Goal: Task Accomplishment & Management: Manage account settings

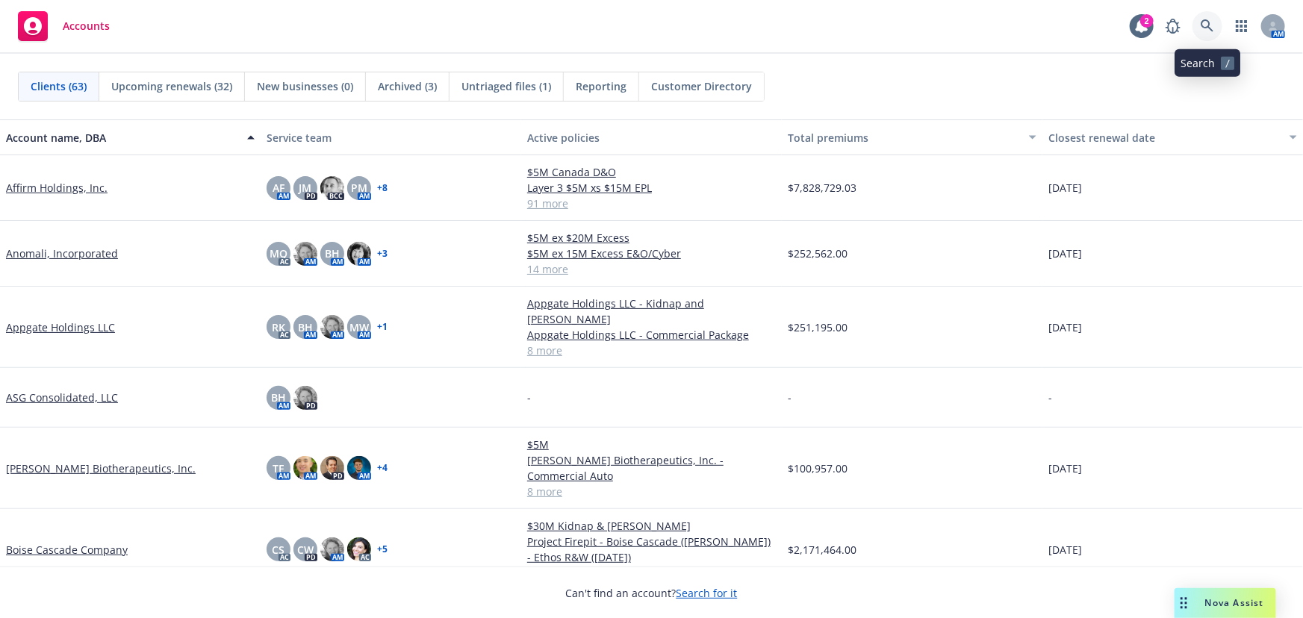
click at [1212, 30] on icon at bounding box center [1207, 25] width 13 height 13
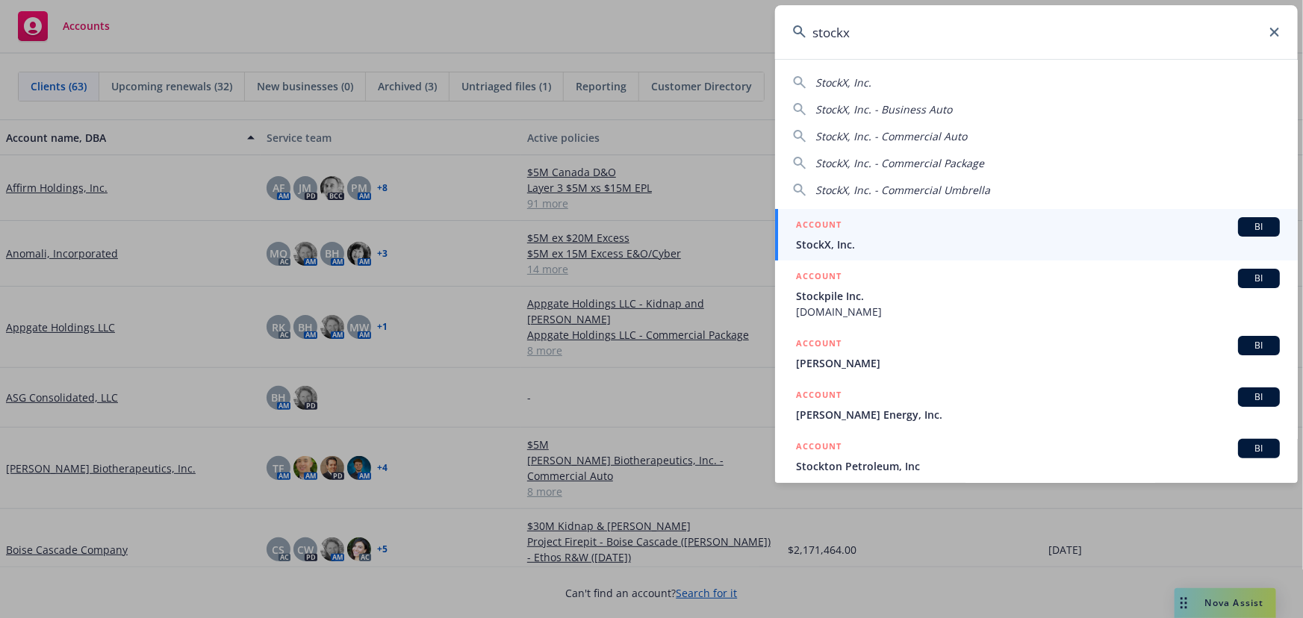
type input "stockx"
click at [881, 229] on div "ACCOUNT BI" at bounding box center [1038, 226] width 484 height 19
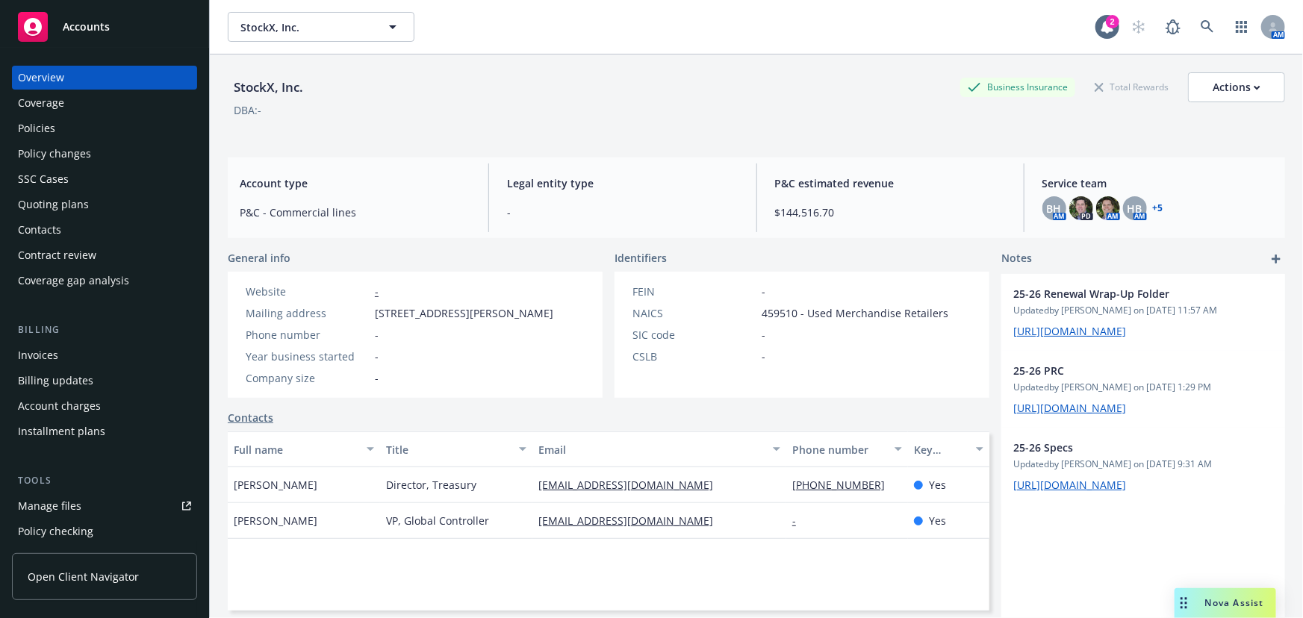
click at [58, 125] on div "Policies" at bounding box center [104, 129] width 173 height 24
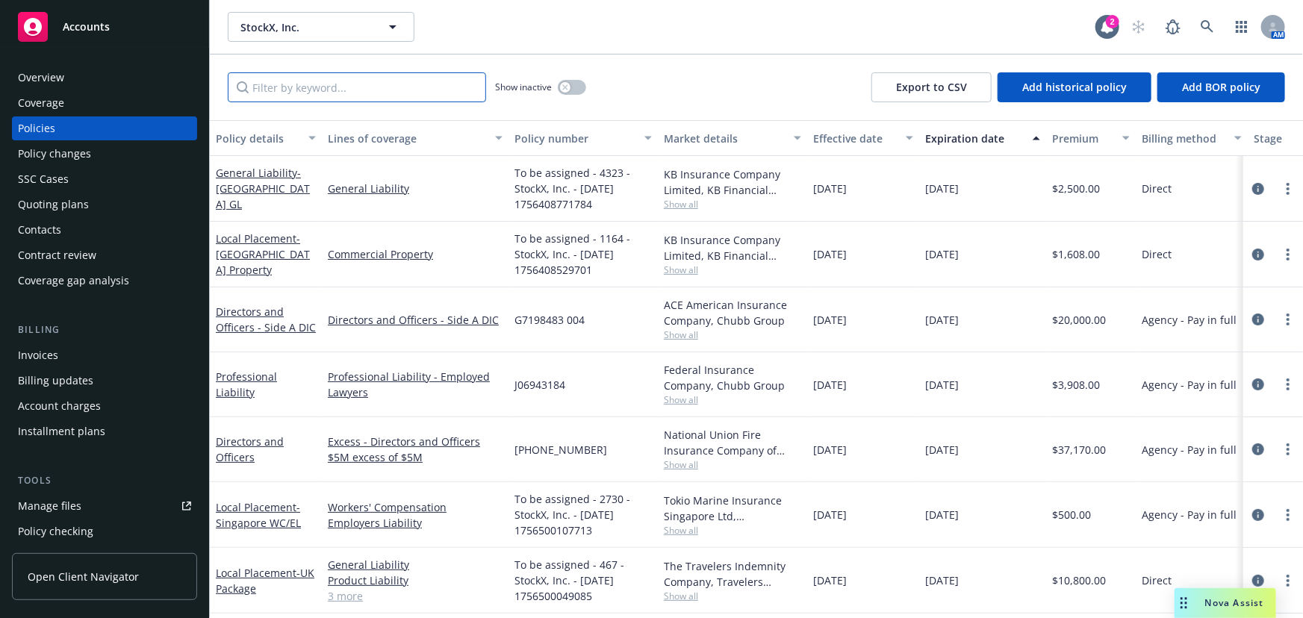
click at [404, 91] on input "Filter by keyword..." at bounding box center [357, 87] width 258 height 30
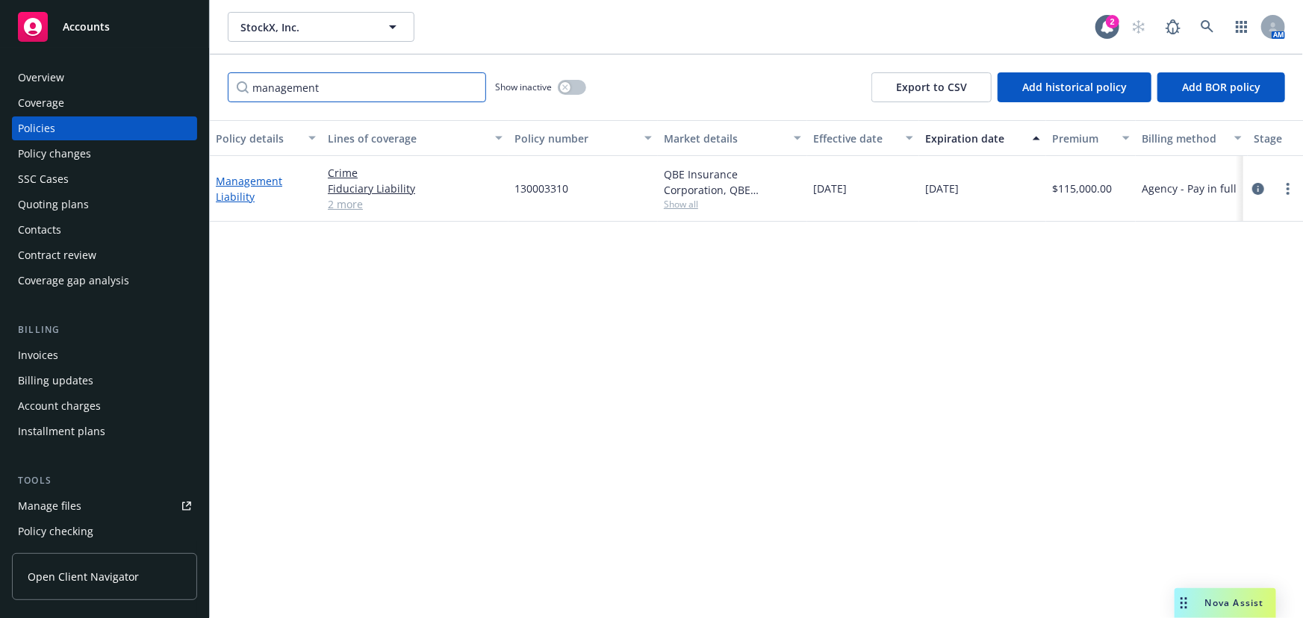
type input "management"
click at [264, 178] on link "Management Liability" at bounding box center [249, 189] width 66 height 30
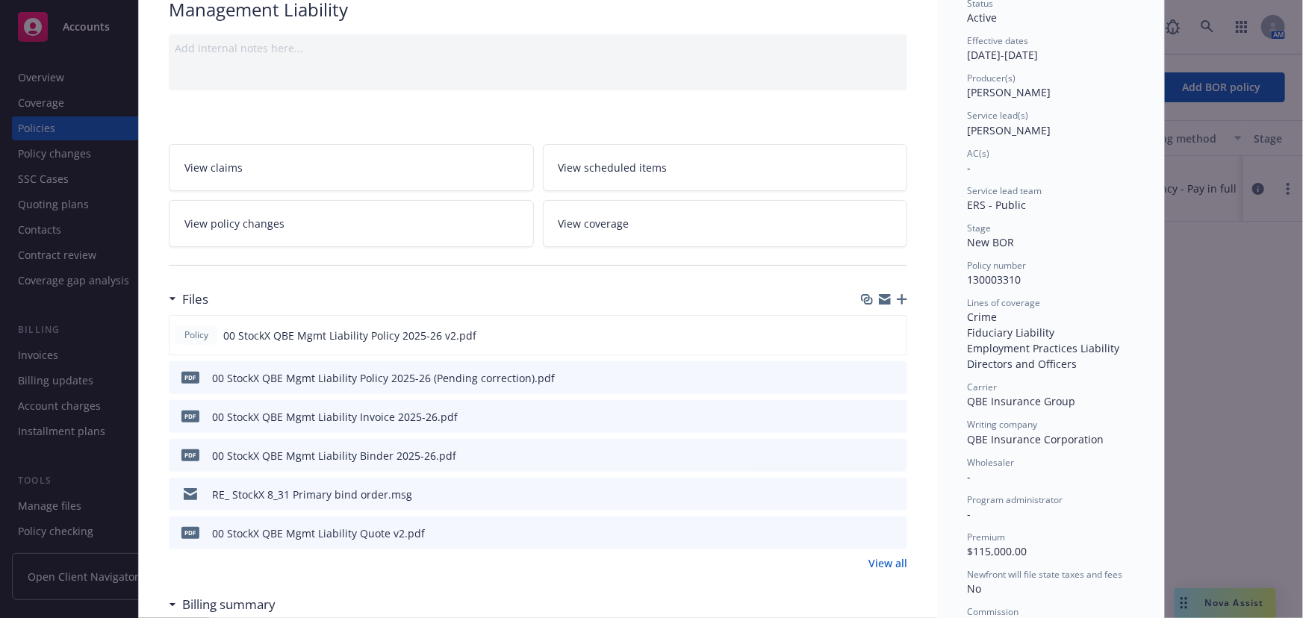
scroll to position [135, 0]
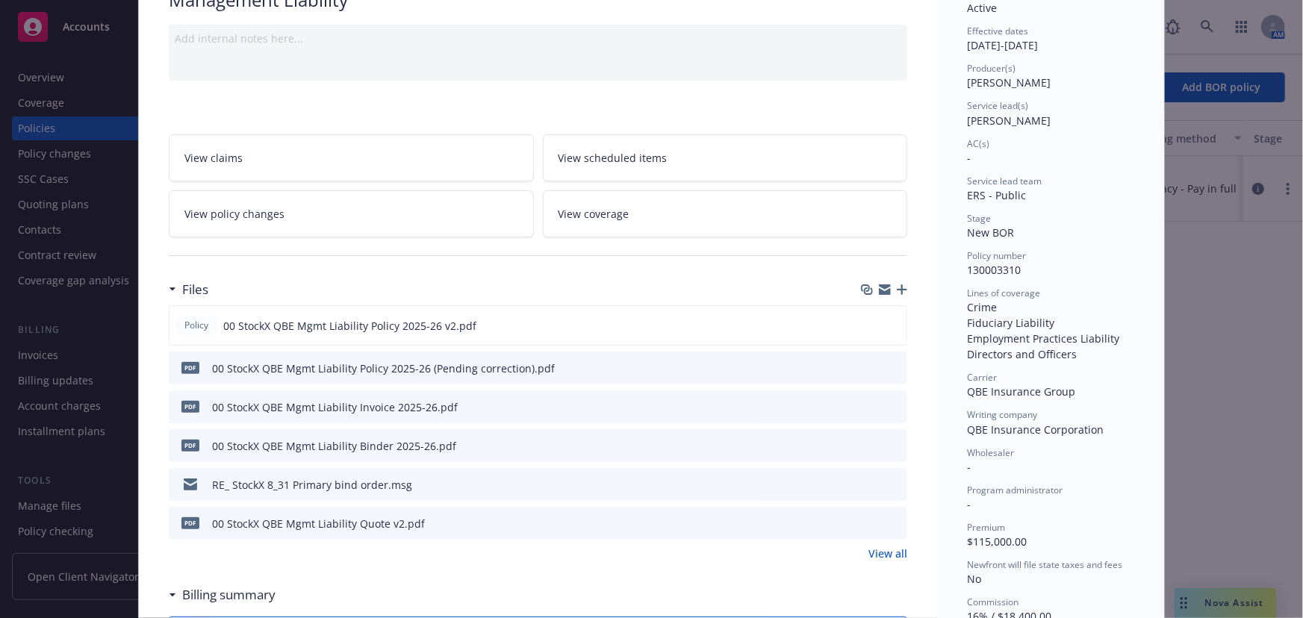
click at [887, 403] on icon "preview file" at bounding box center [893, 406] width 13 height 10
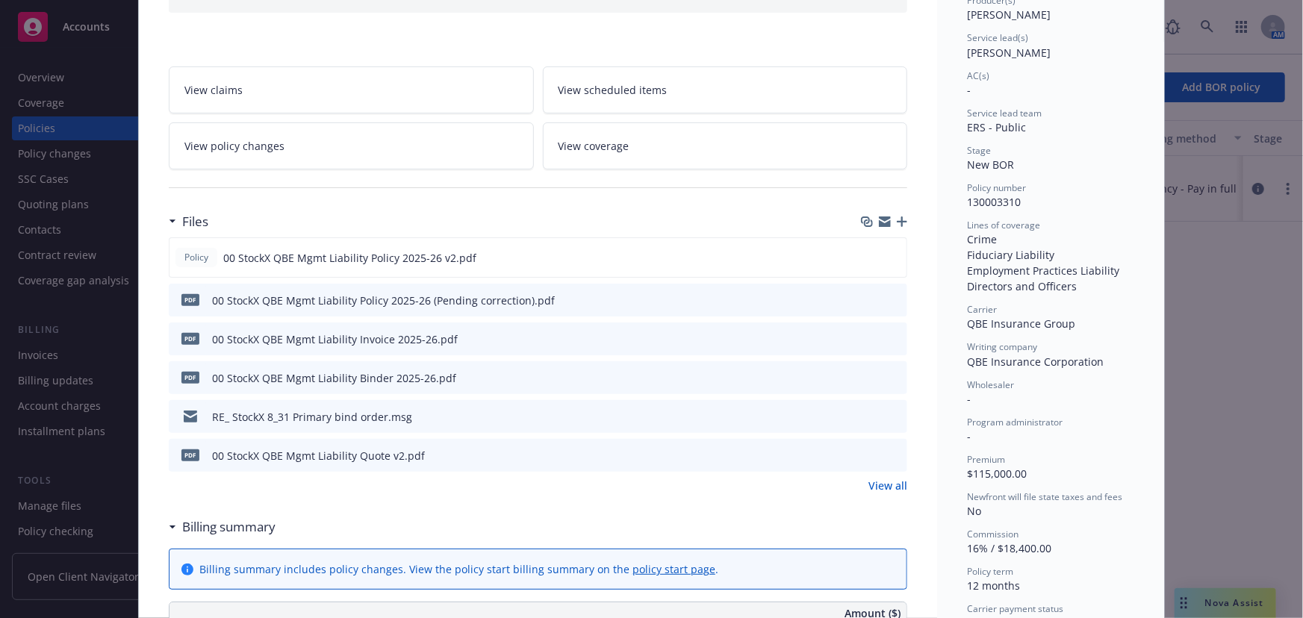
scroll to position [0, 0]
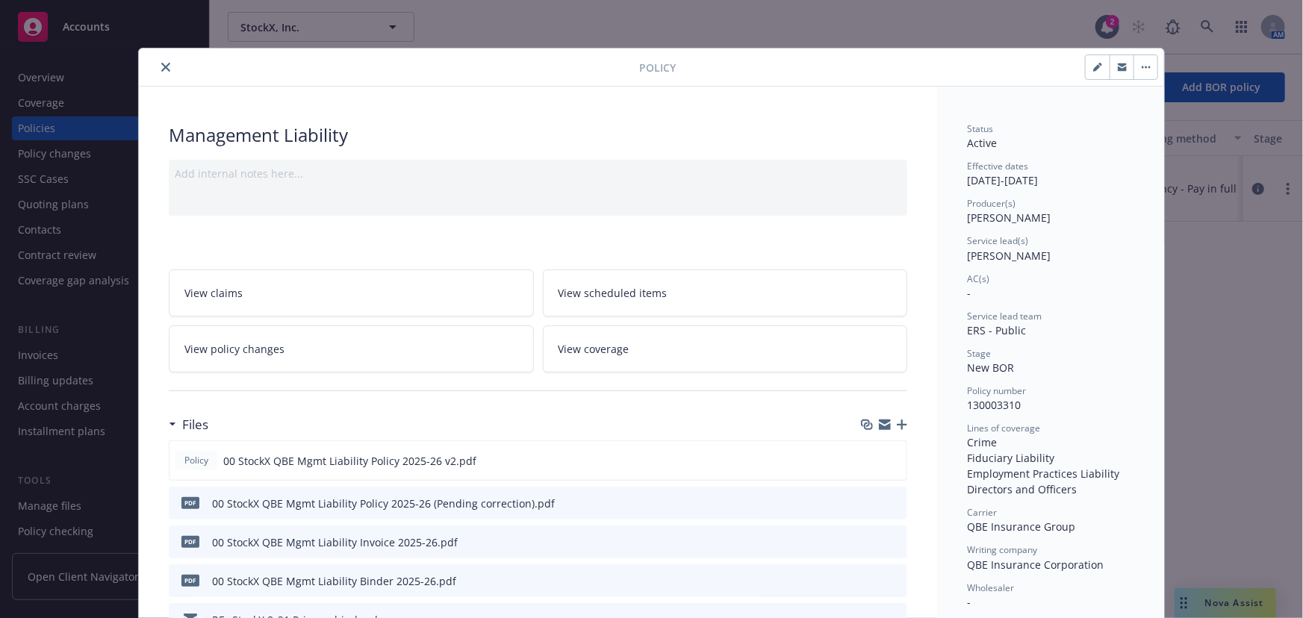
click at [260, 344] on span "View policy changes" at bounding box center [235, 349] width 100 height 16
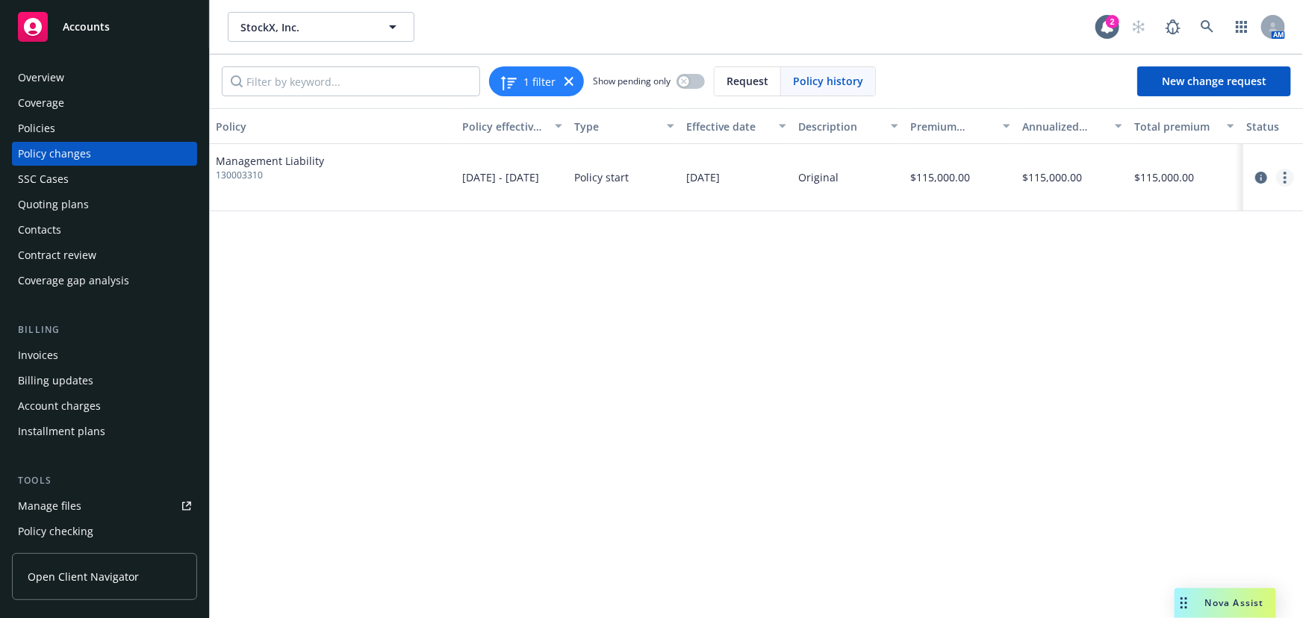
click at [1277, 179] on link "more" at bounding box center [1286, 178] width 18 height 18
click at [1141, 302] on link "Edit billing info" at bounding box center [1166, 297] width 256 height 30
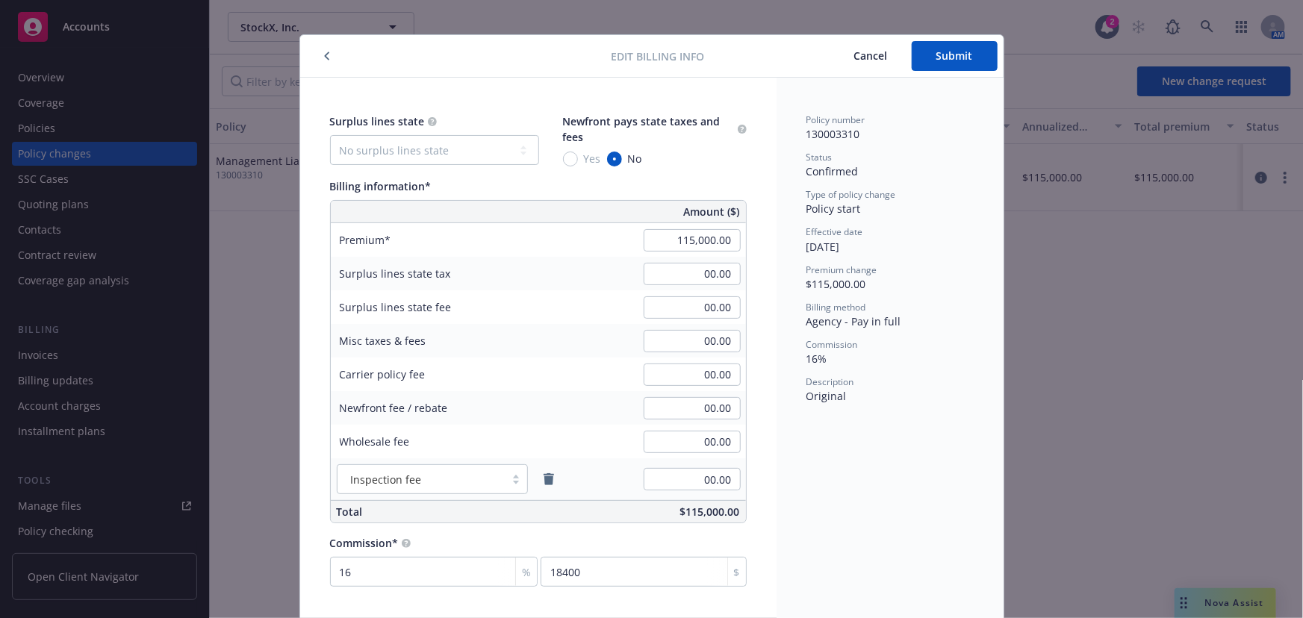
scroll to position [66, 0]
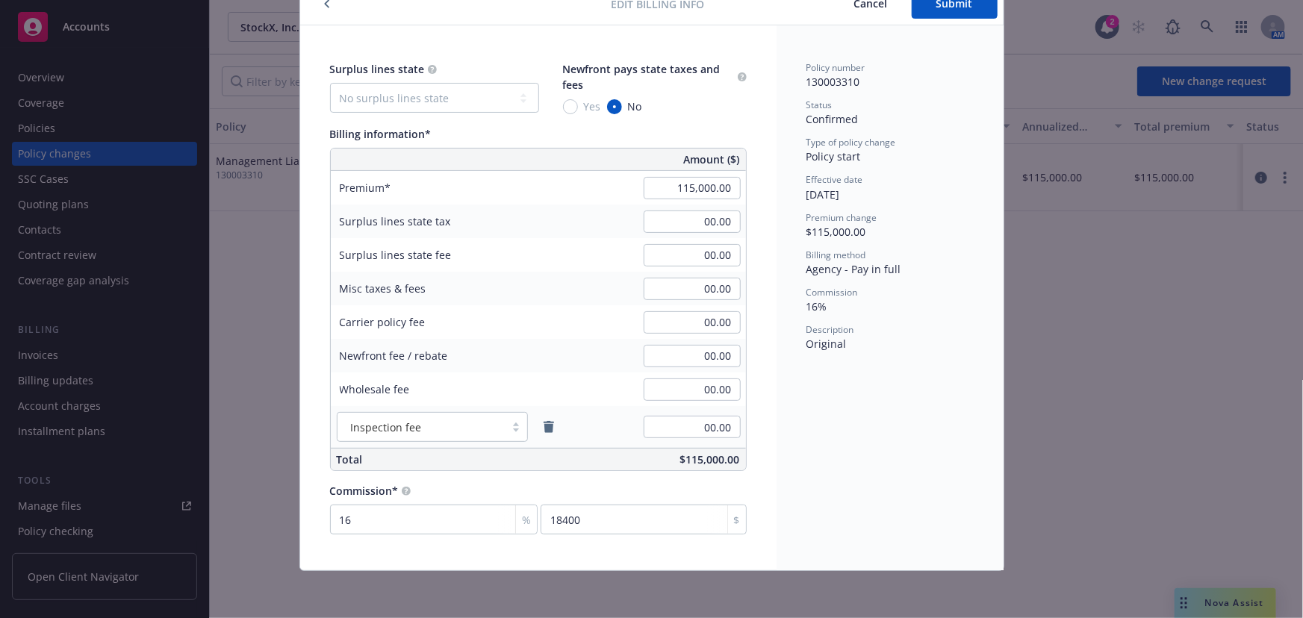
click at [884, 4] on button "Cancel" at bounding box center [871, 4] width 81 height 30
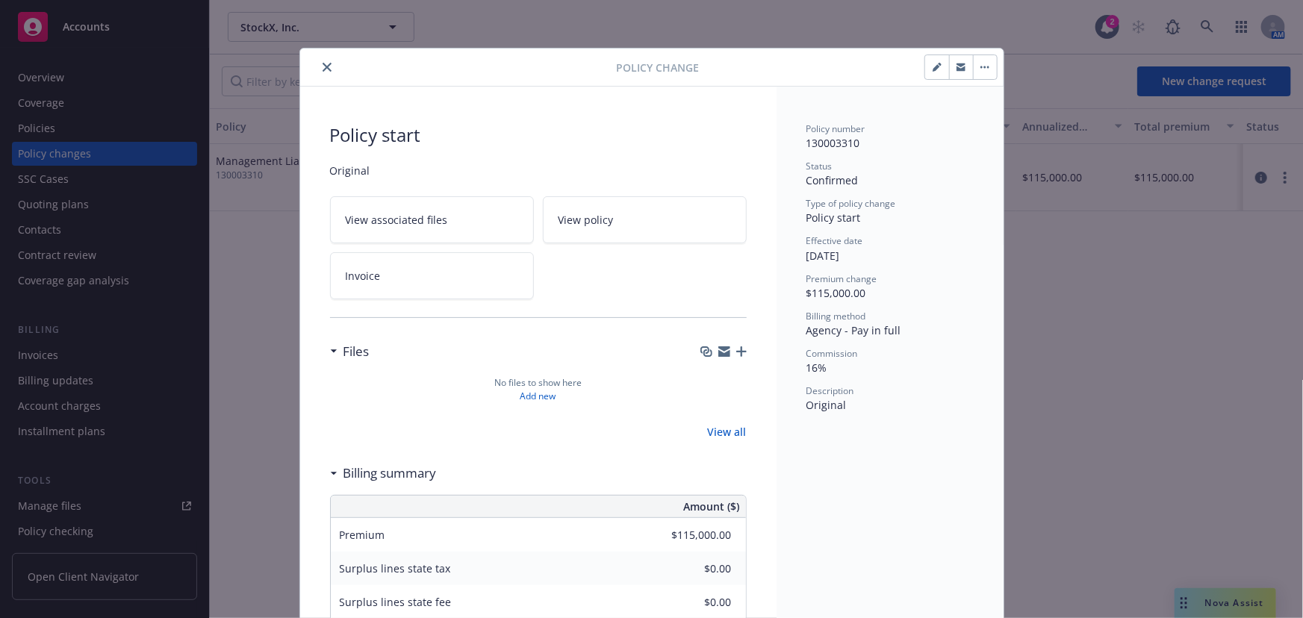
click at [323, 67] on icon "close" at bounding box center [327, 67] width 9 height 9
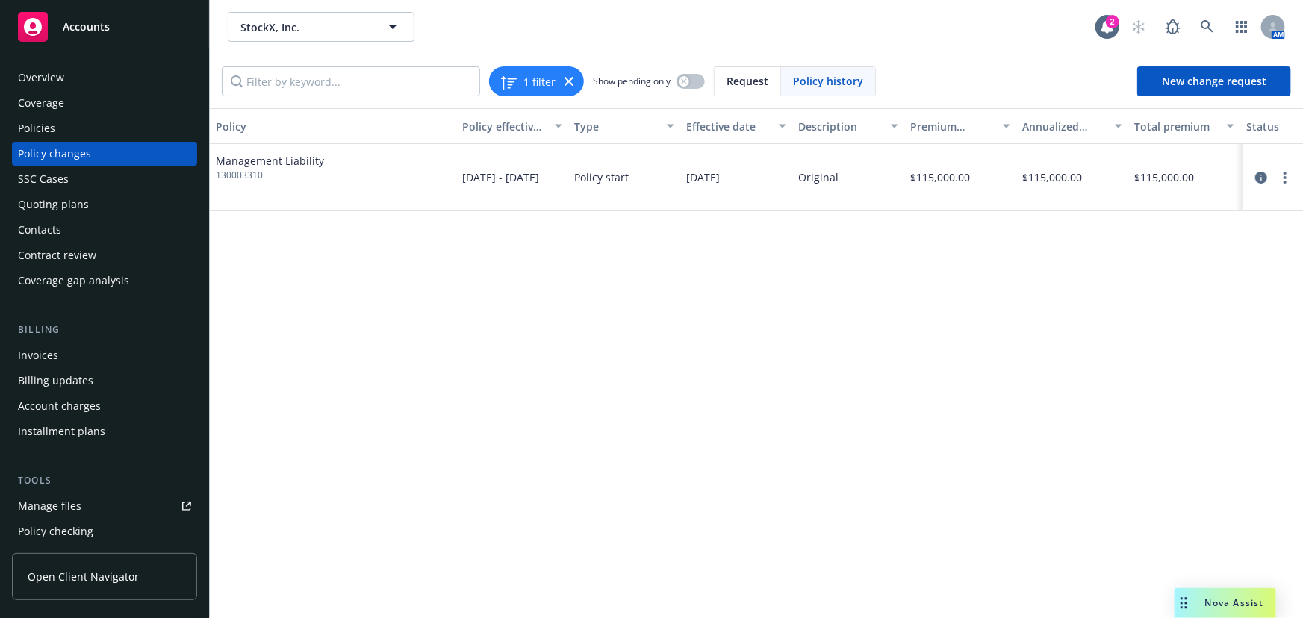
click at [81, 131] on div "Policies" at bounding box center [104, 129] width 173 height 24
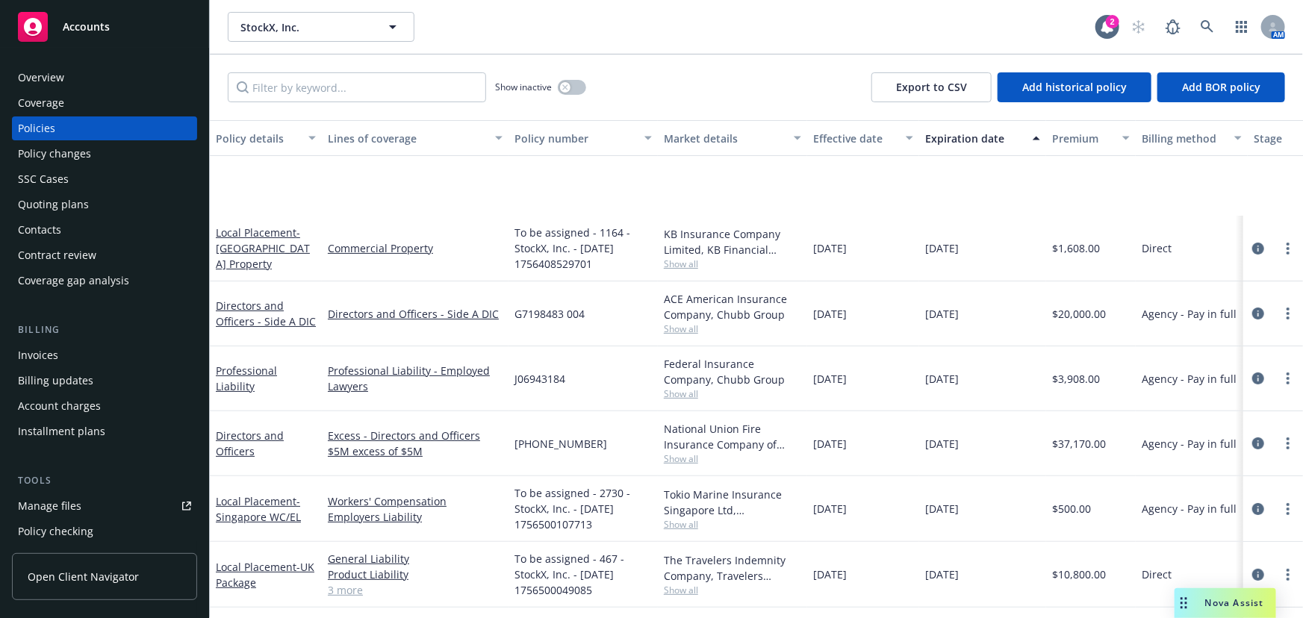
scroll to position [135, 0]
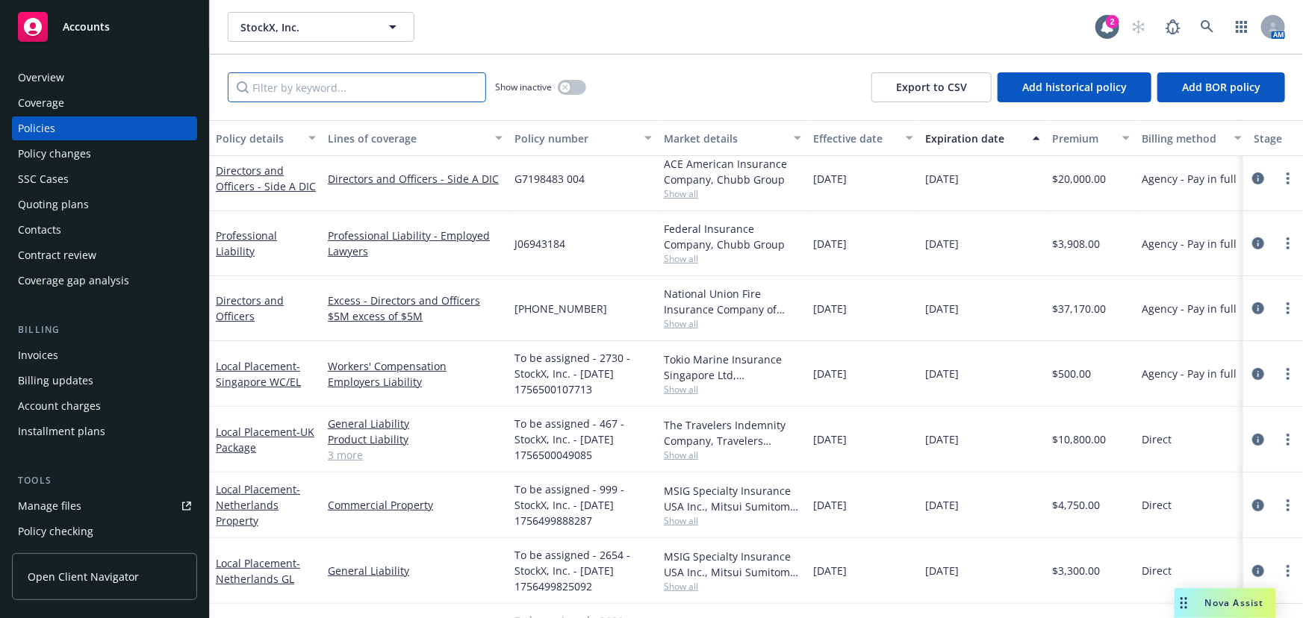
click at [391, 88] on input "Filter by keyword..." at bounding box center [357, 87] width 258 height 30
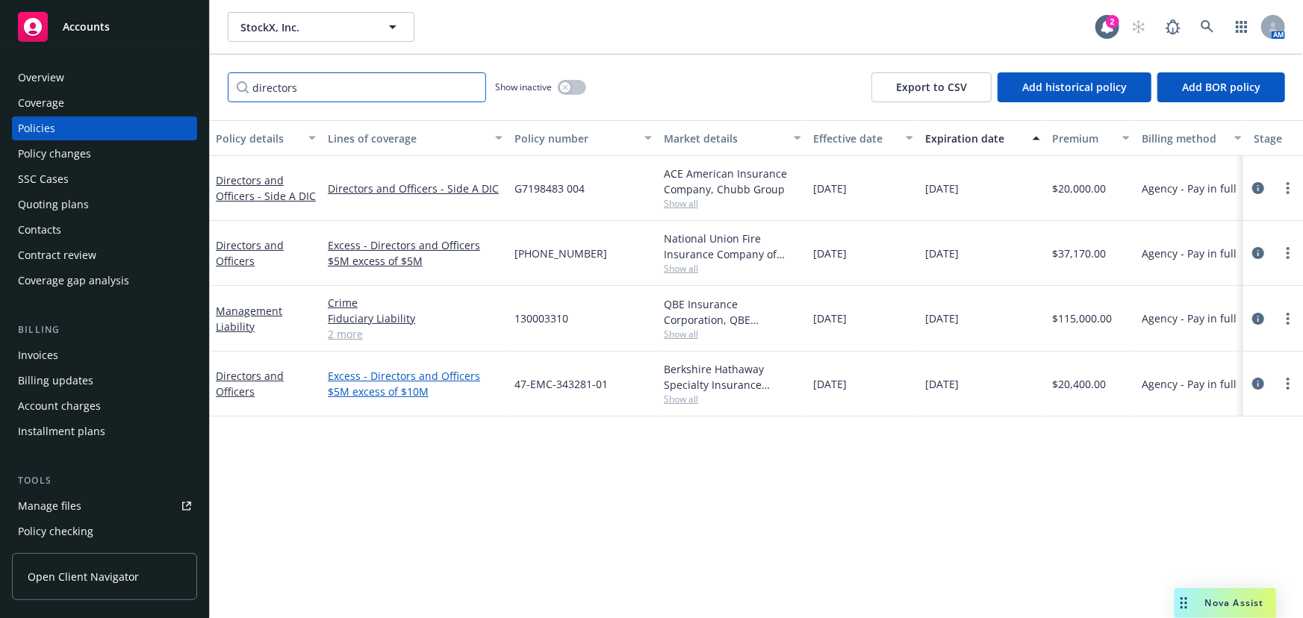
scroll to position [0, 0]
type input "directors"
click at [247, 317] on div "Management Liability" at bounding box center [266, 318] width 100 height 31
